Goal: Find specific page/section: Find specific page/section

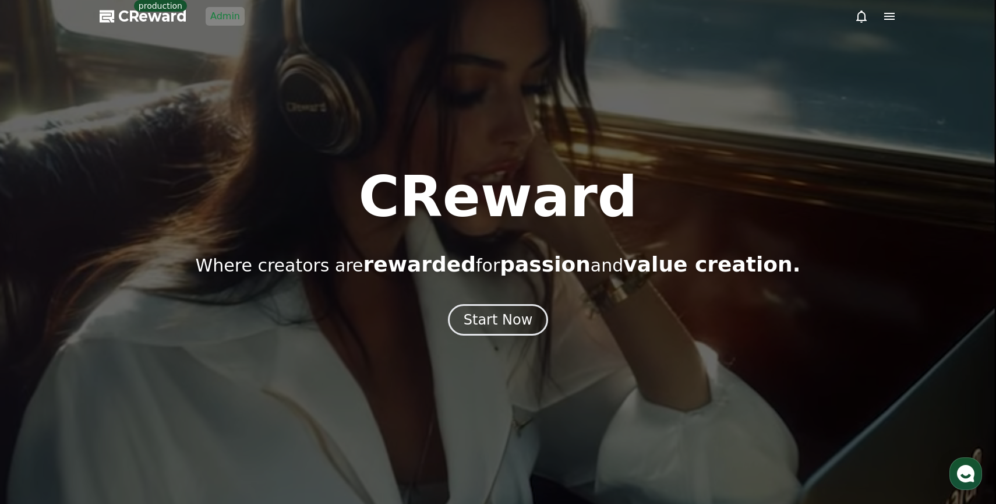
click at [232, 18] on link "Admin" at bounding box center [225, 16] width 39 height 19
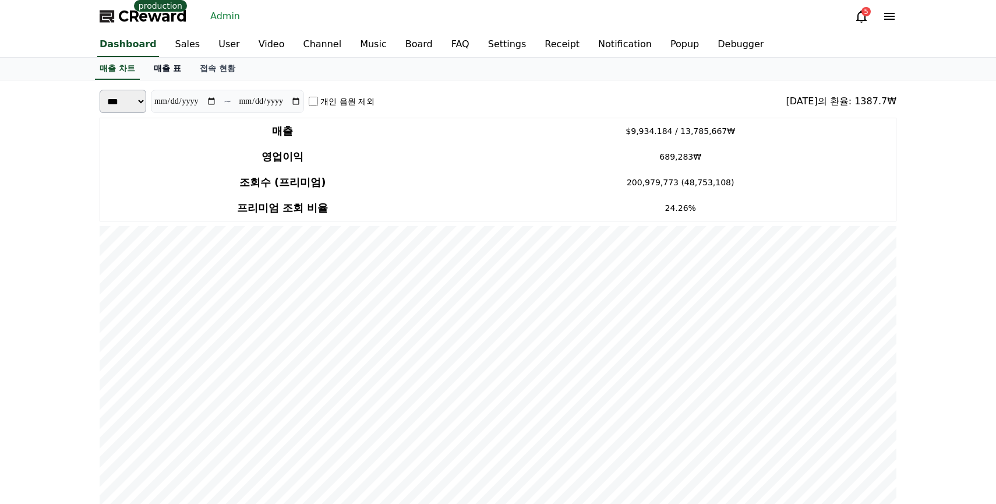
click at [165, 66] on link "매출 표" at bounding box center [168, 69] width 46 height 22
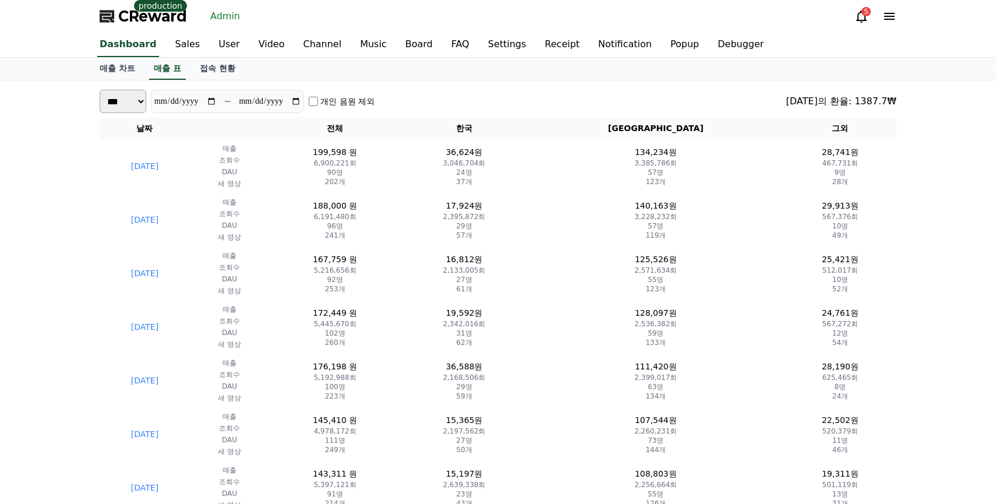
click at [424, 96] on div "**********" at bounding box center [498, 101] width 797 height 23
click at [119, 62] on link "매출 차트" at bounding box center [117, 69] width 54 height 22
